Goal: Information Seeking & Learning: Check status

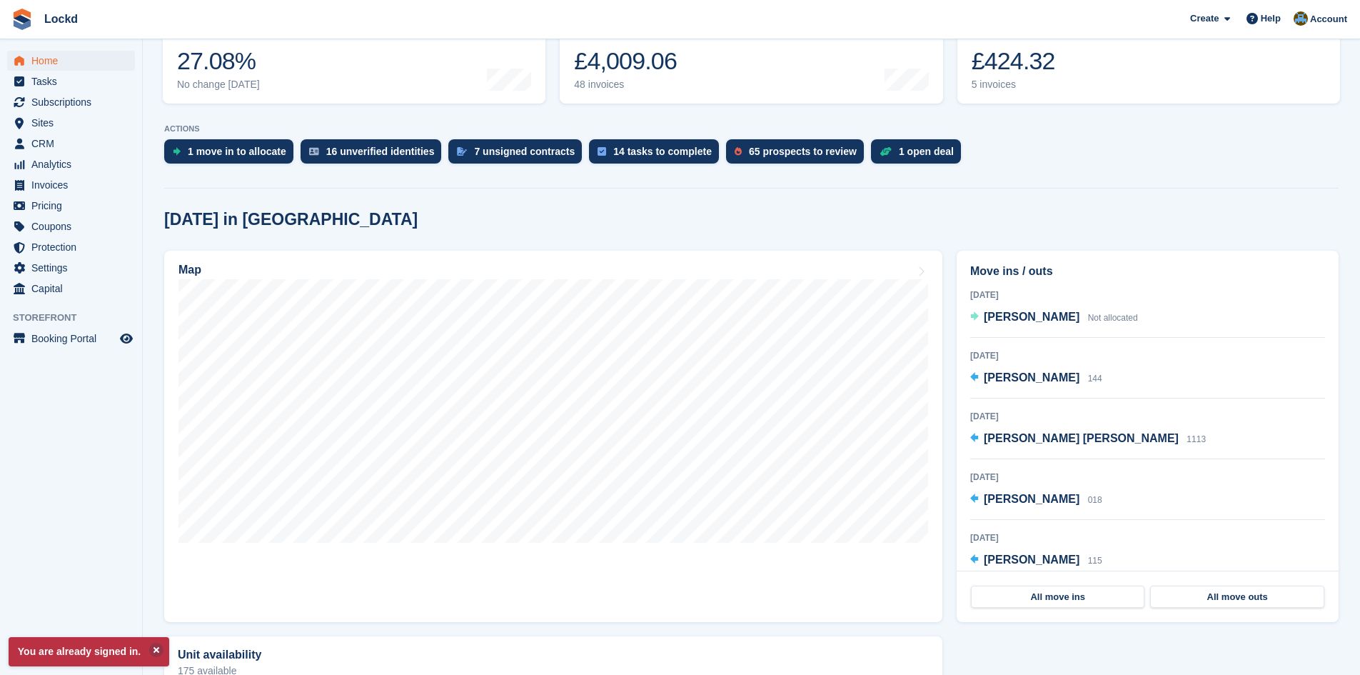
scroll to position [10, 0]
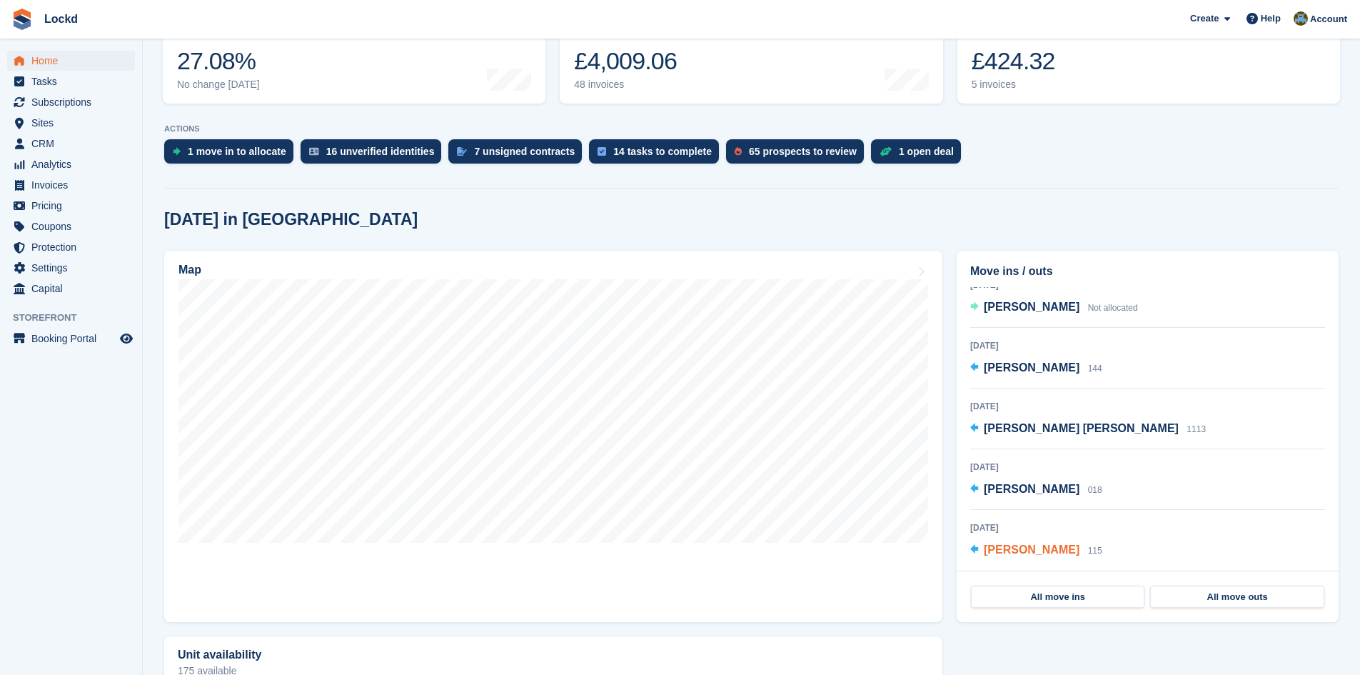
click at [1018, 551] on span "[PERSON_NAME]" at bounding box center [1032, 549] width 96 height 12
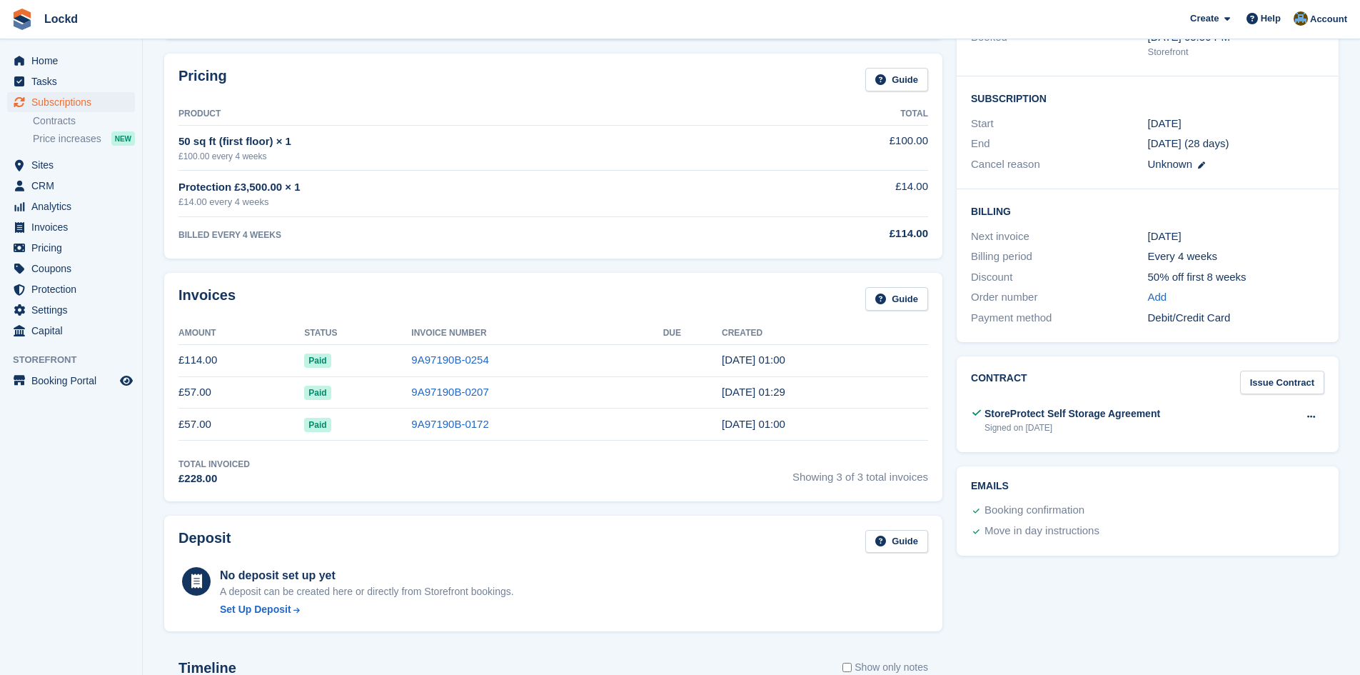
scroll to position [214, 0]
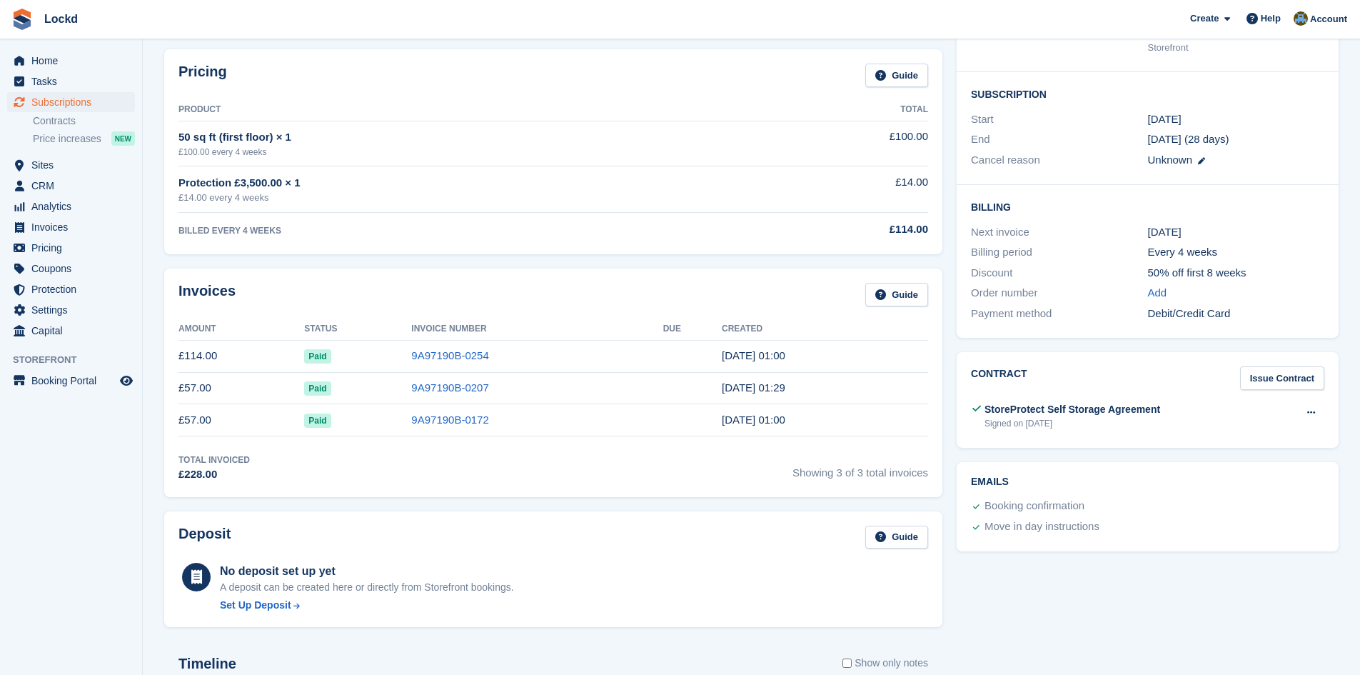
click at [315, 354] on span "Paid" at bounding box center [317, 356] width 26 height 14
click at [820, 351] on td "29 Aug, 01:00" at bounding box center [825, 356] width 206 height 32
click at [442, 355] on link "9A97190B-0254" at bounding box center [449, 355] width 77 height 12
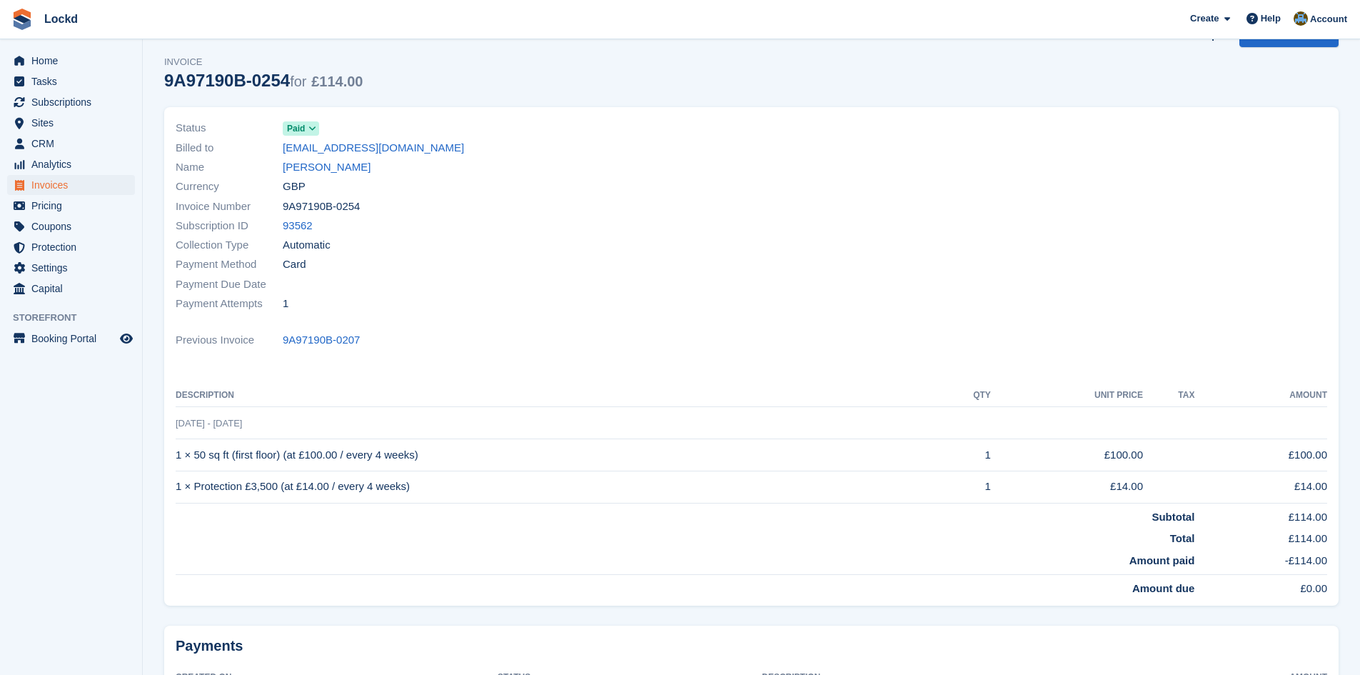
scroll to position [71, 0]
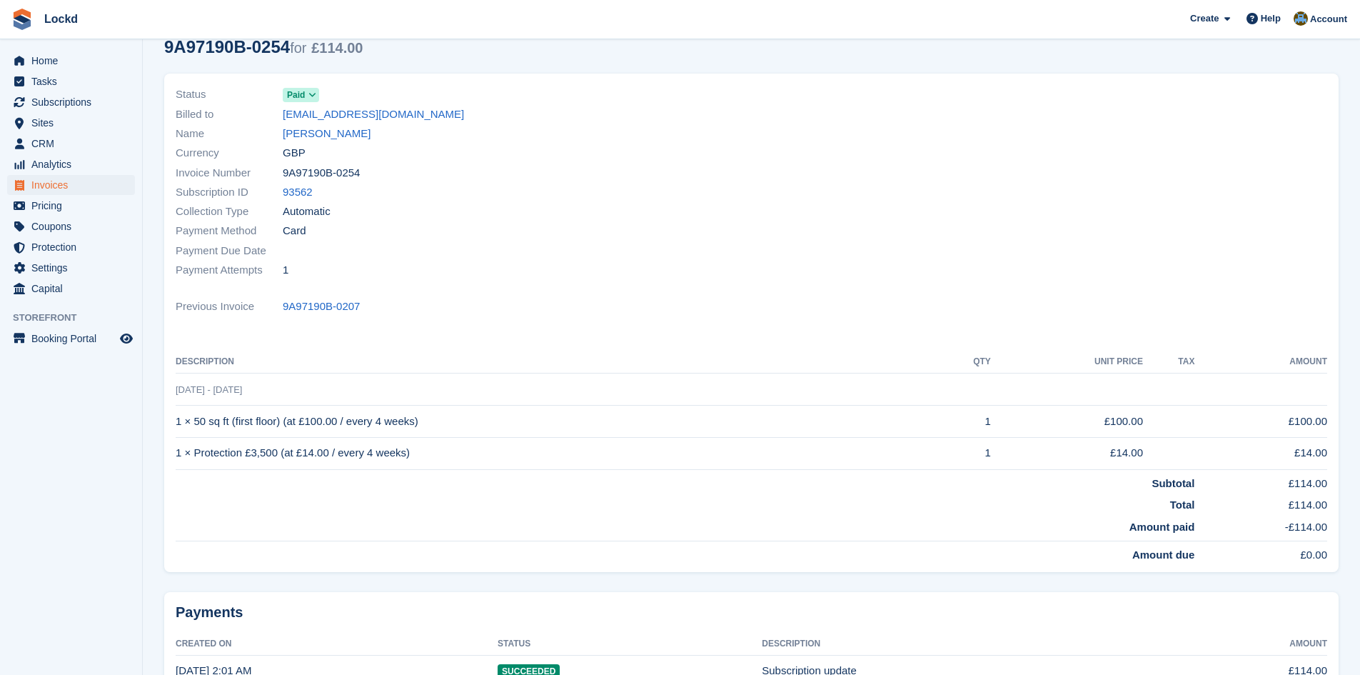
click at [304, 91] on span "Paid" at bounding box center [296, 95] width 18 height 13
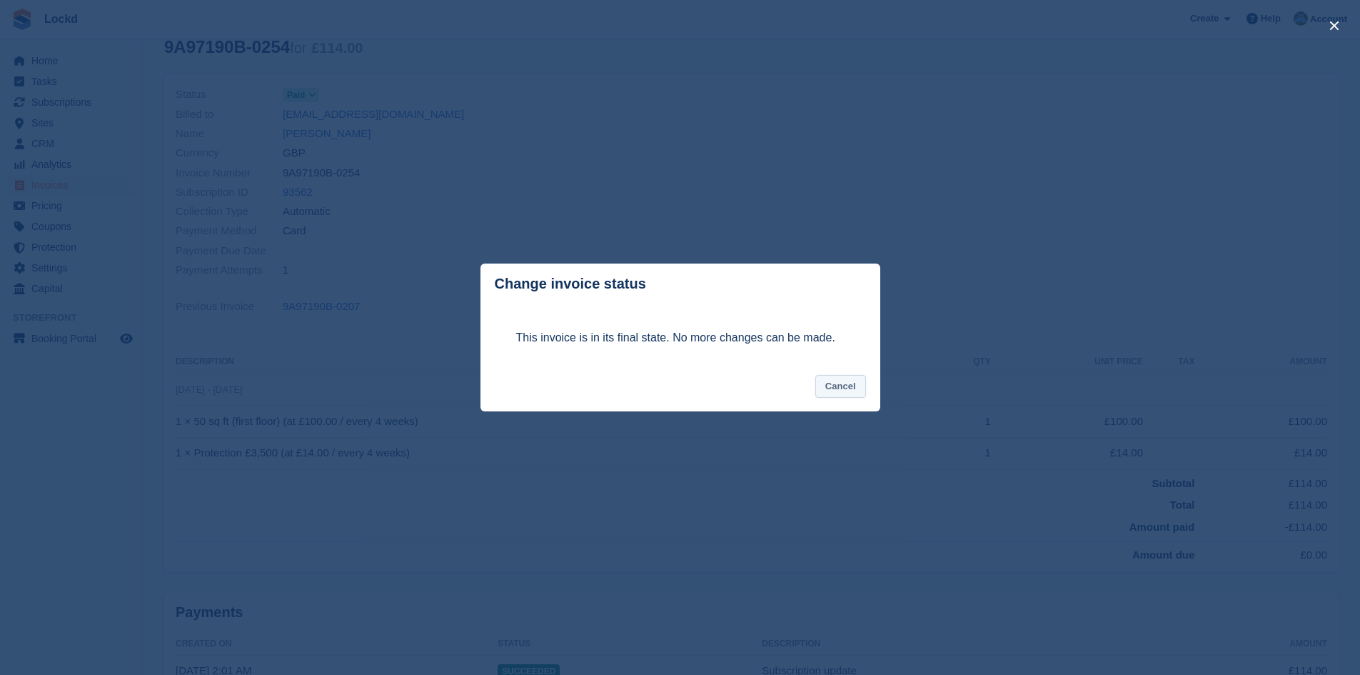
click at [836, 383] on button "Cancel" at bounding box center [840, 387] width 51 height 24
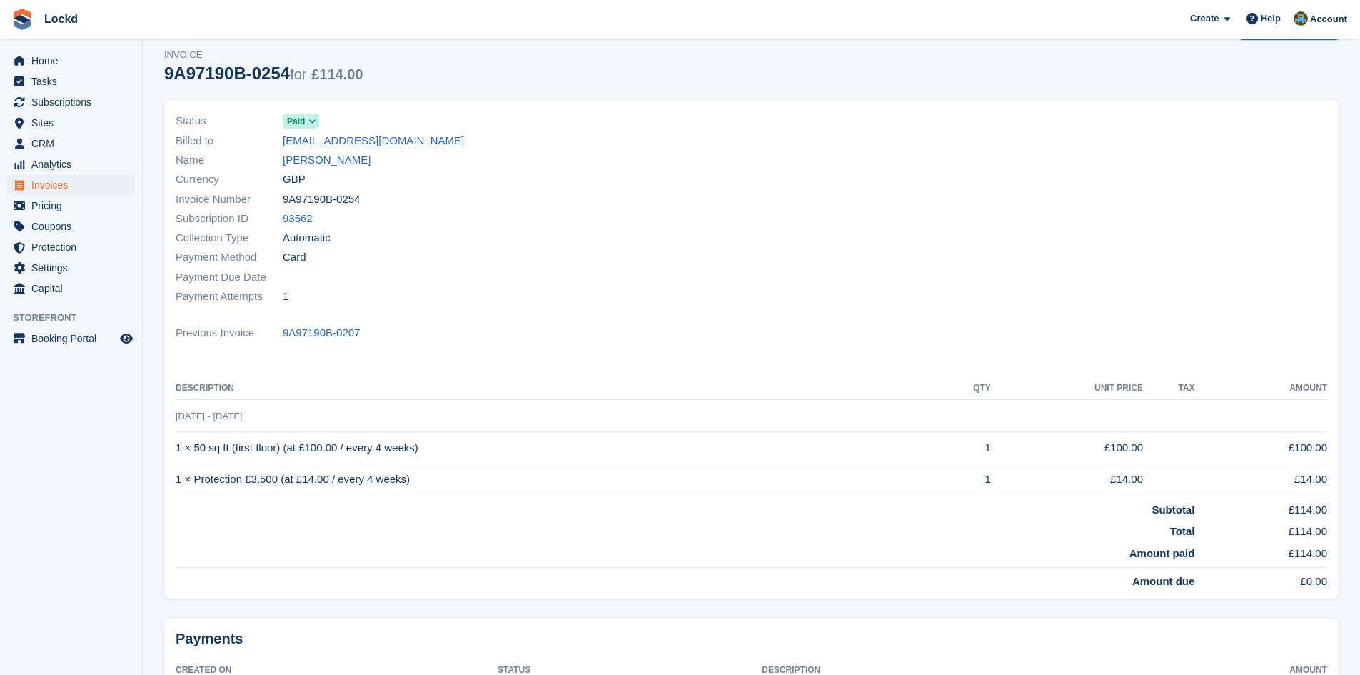
scroll to position [0, 0]
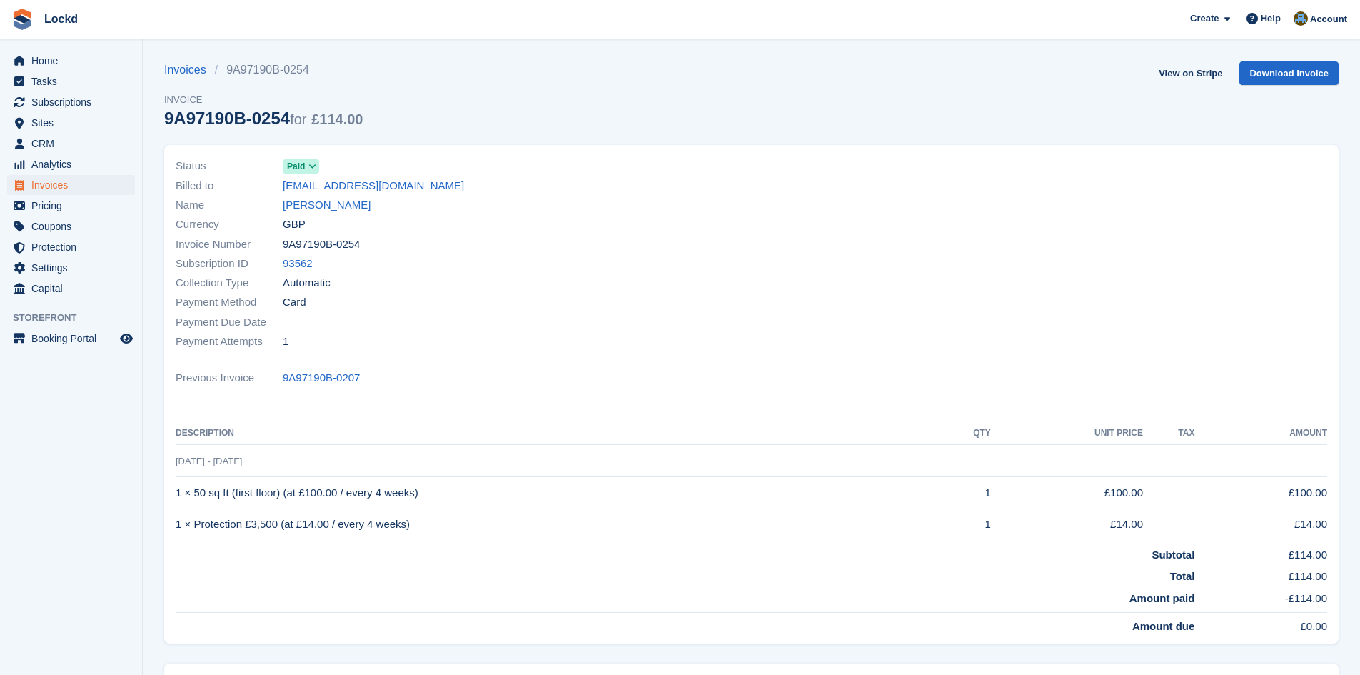
click at [303, 167] on span "Paid" at bounding box center [296, 166] width 18 height 13
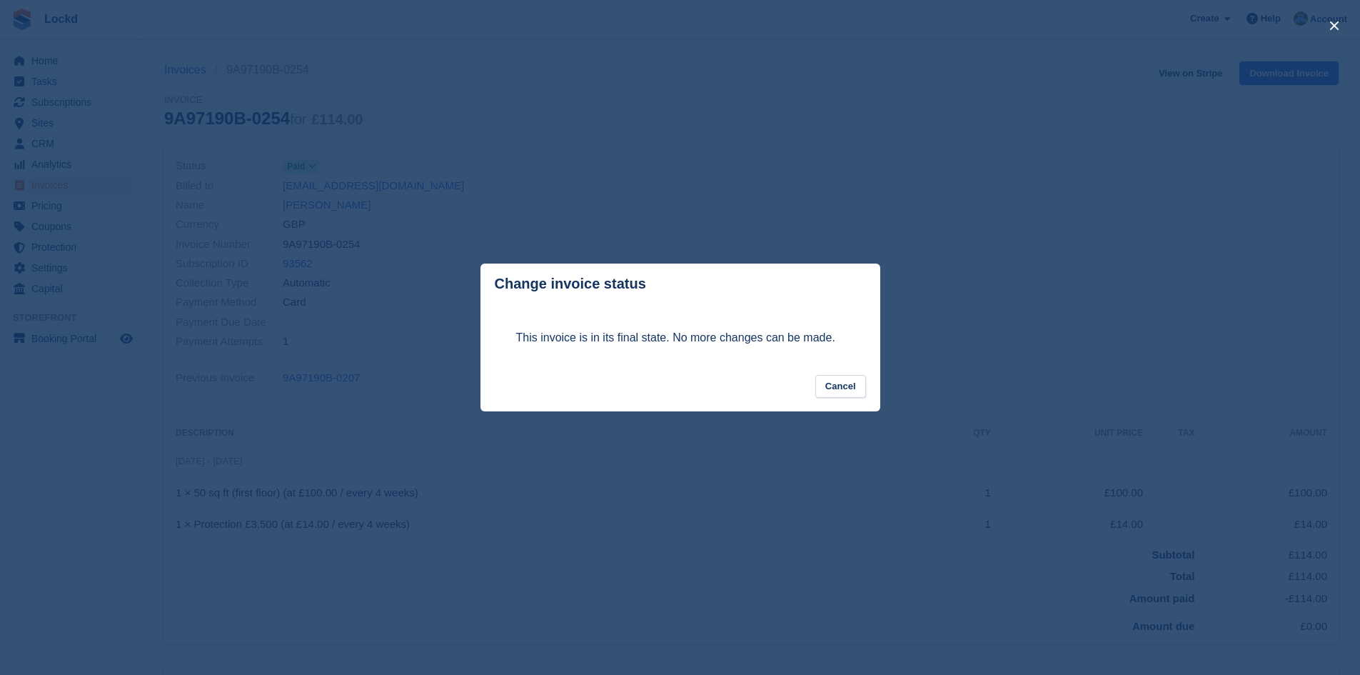
click at [494, 144] on div "close" at bounding box center [680, 337] width 1360 height 675
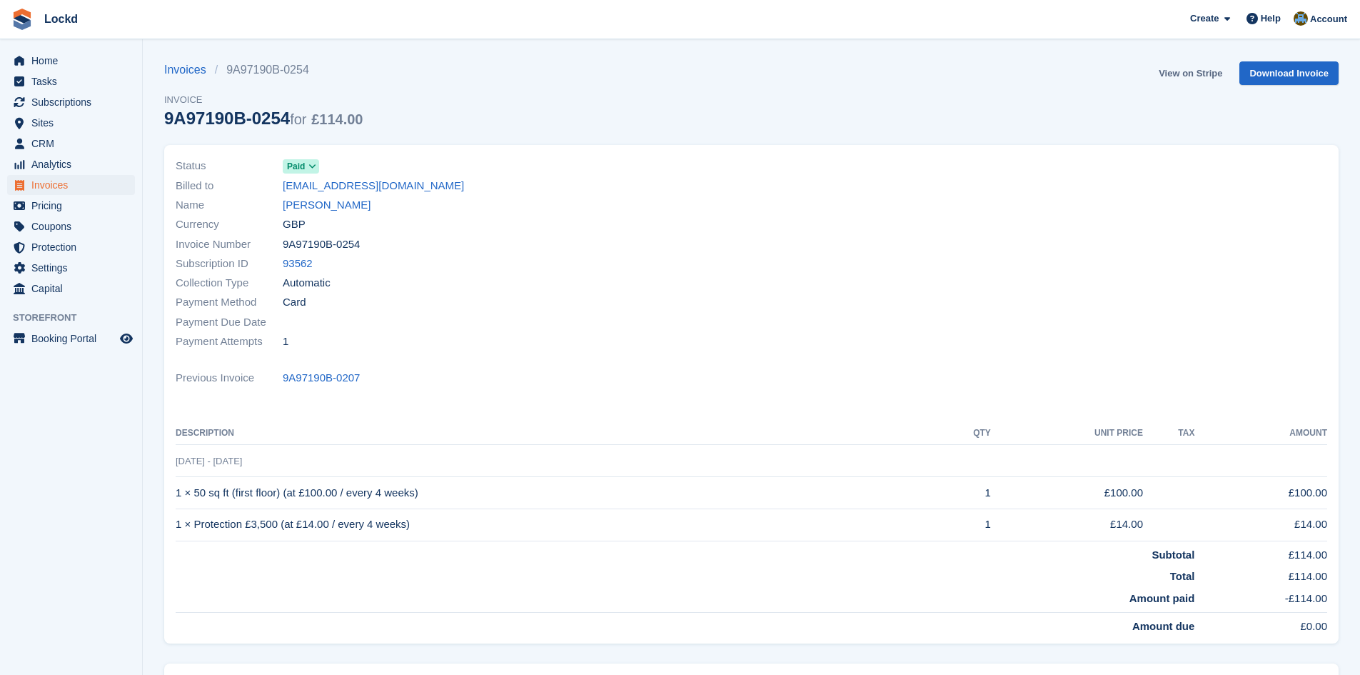
click at [1202, 72] on link "View on Stripe" at bounding box center [1190, 73] width 75 height 24
click at [54, 20] on link "Lockd" at bounding box center [61, 19] width 45 height 24
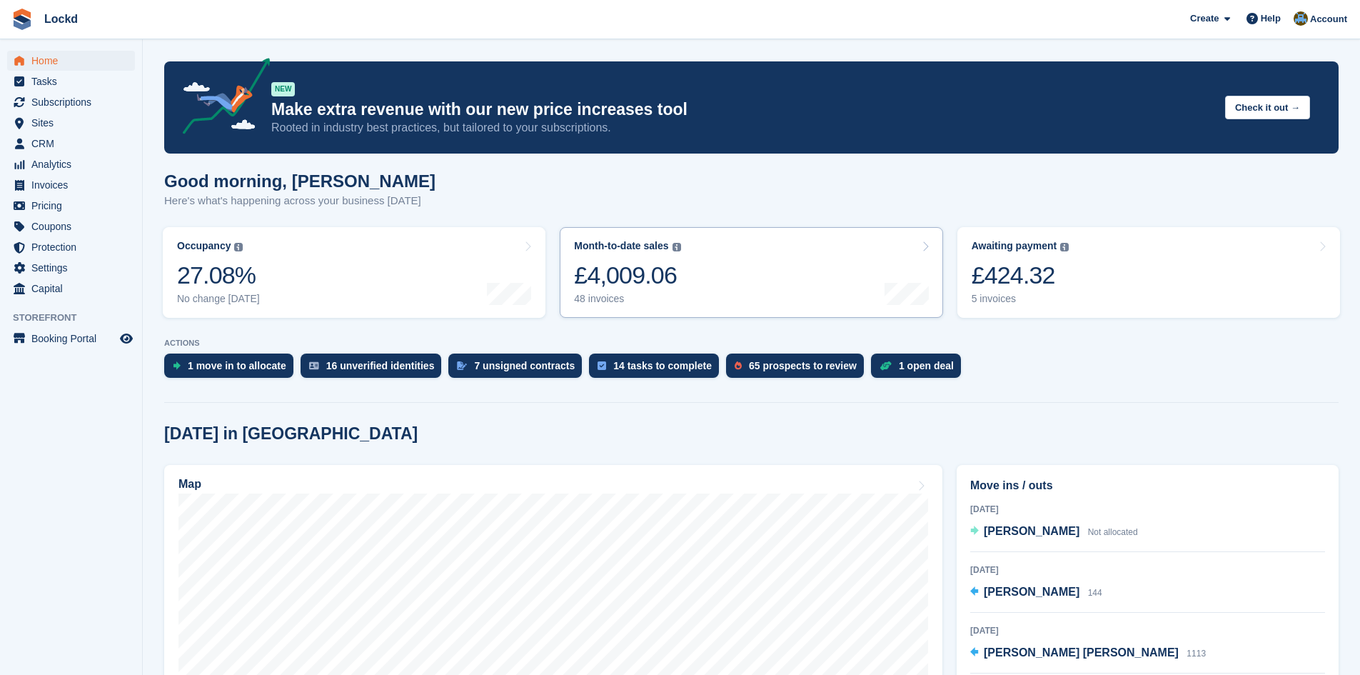
click at [739, 266] on link "Month-to-date sales The sum of all finalised invoices generated this month to d…" at bounding box center [751, 272] width 383 height 91
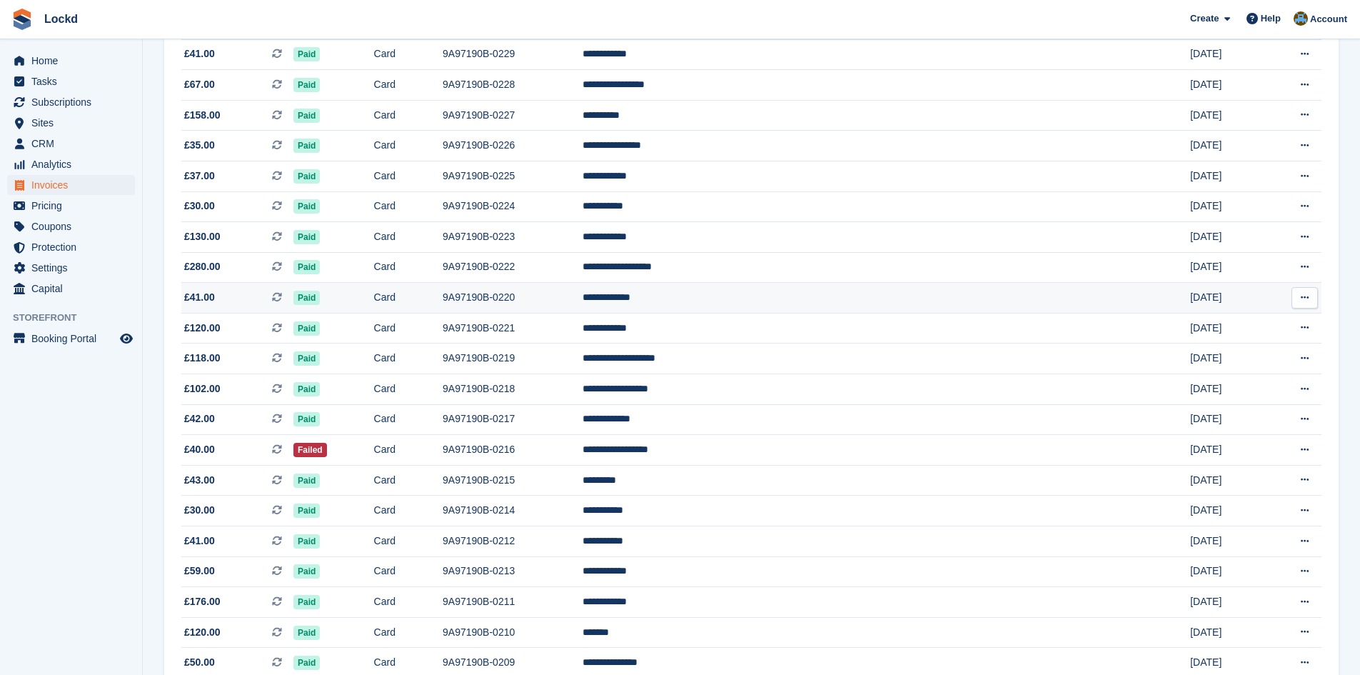
scroll to position [810, 0]
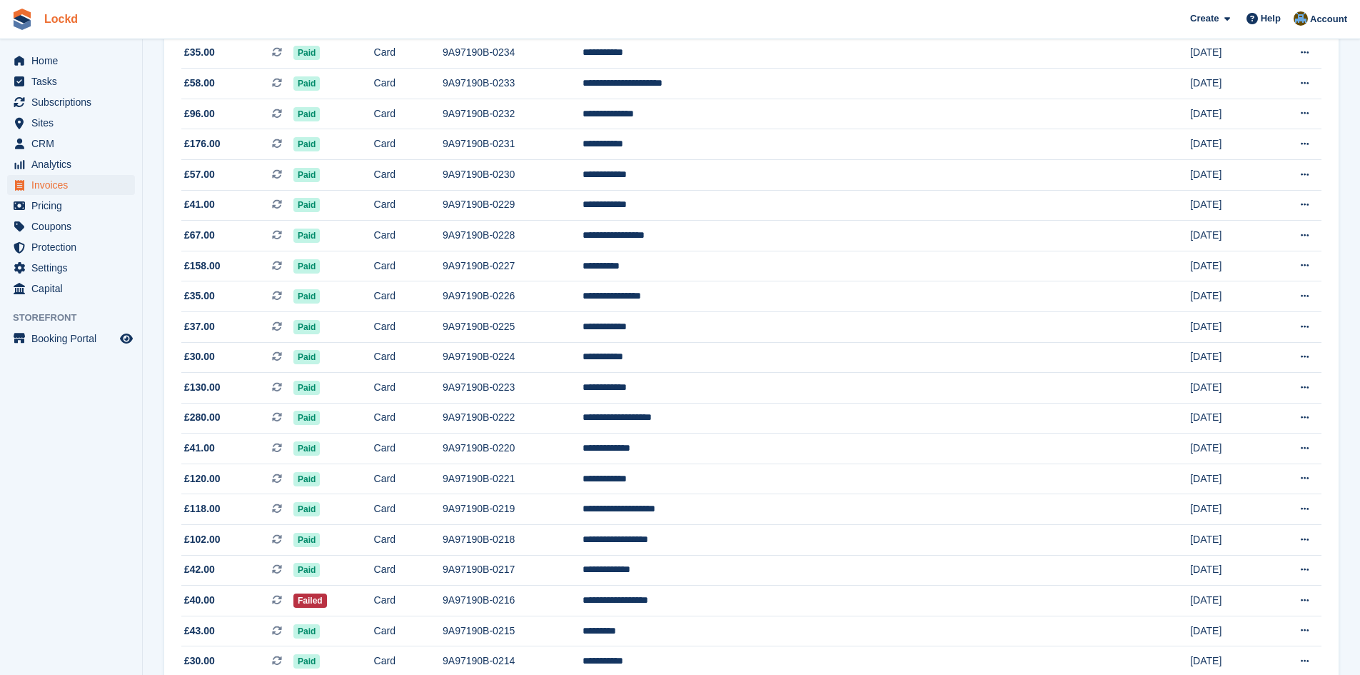
click at [64, 21] on link "Lockd" at bounding box center [61, 19] width 45 height 24
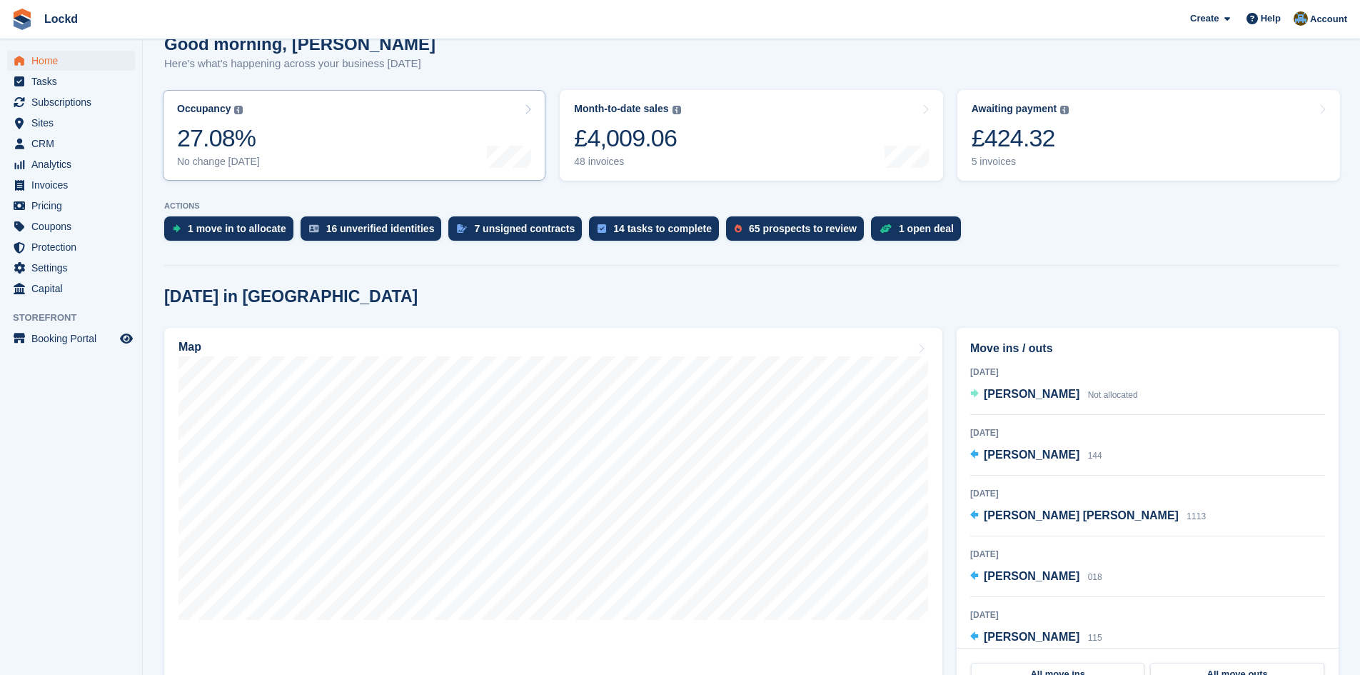
scroll to position [143, 0]
